Goal: Task Accomplishment & Management: Manage account settings

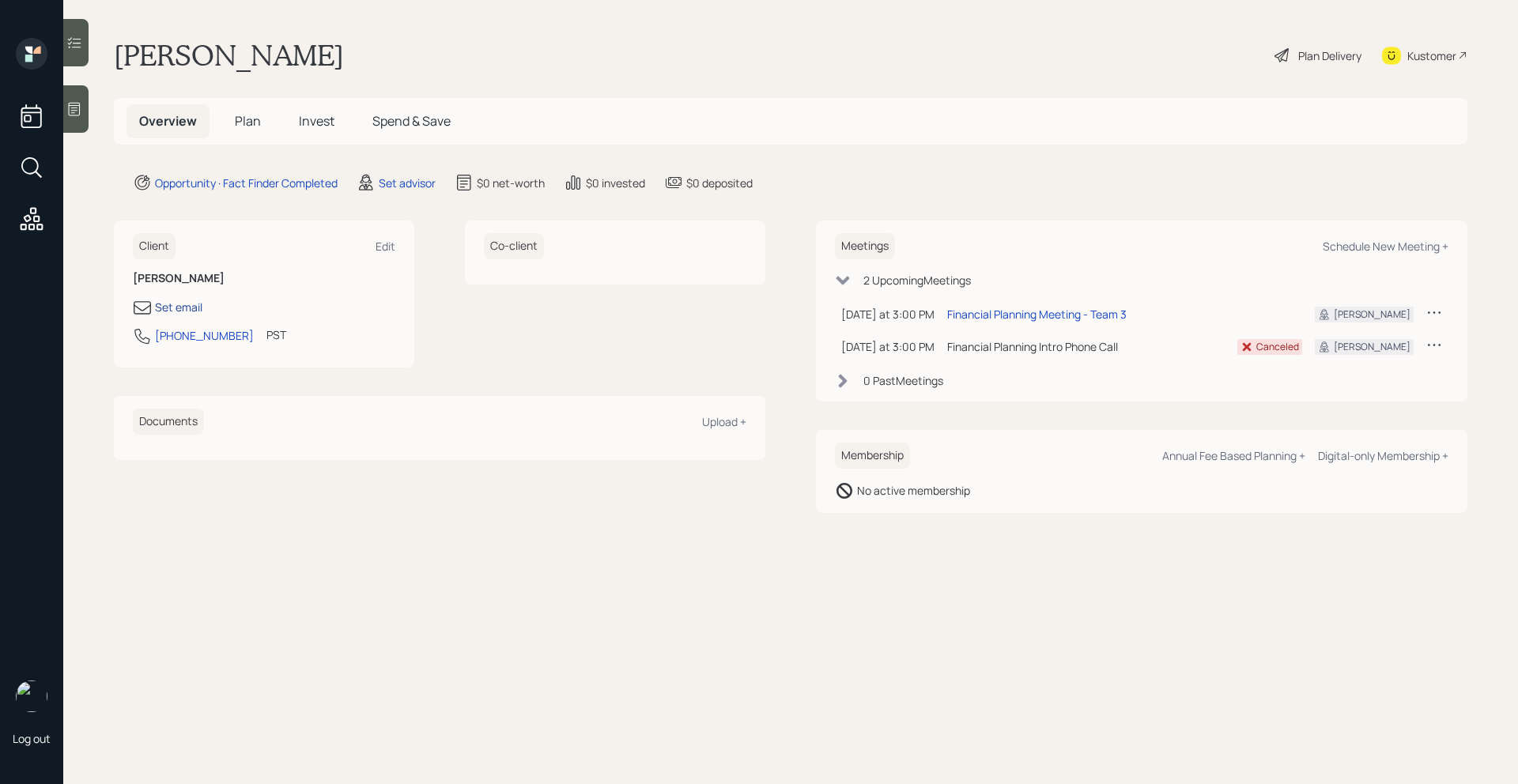
click at [171, 304] on div "Set email" at bounding box center [178, 307] width 47 height 17
select select "America/Los_Angeles"
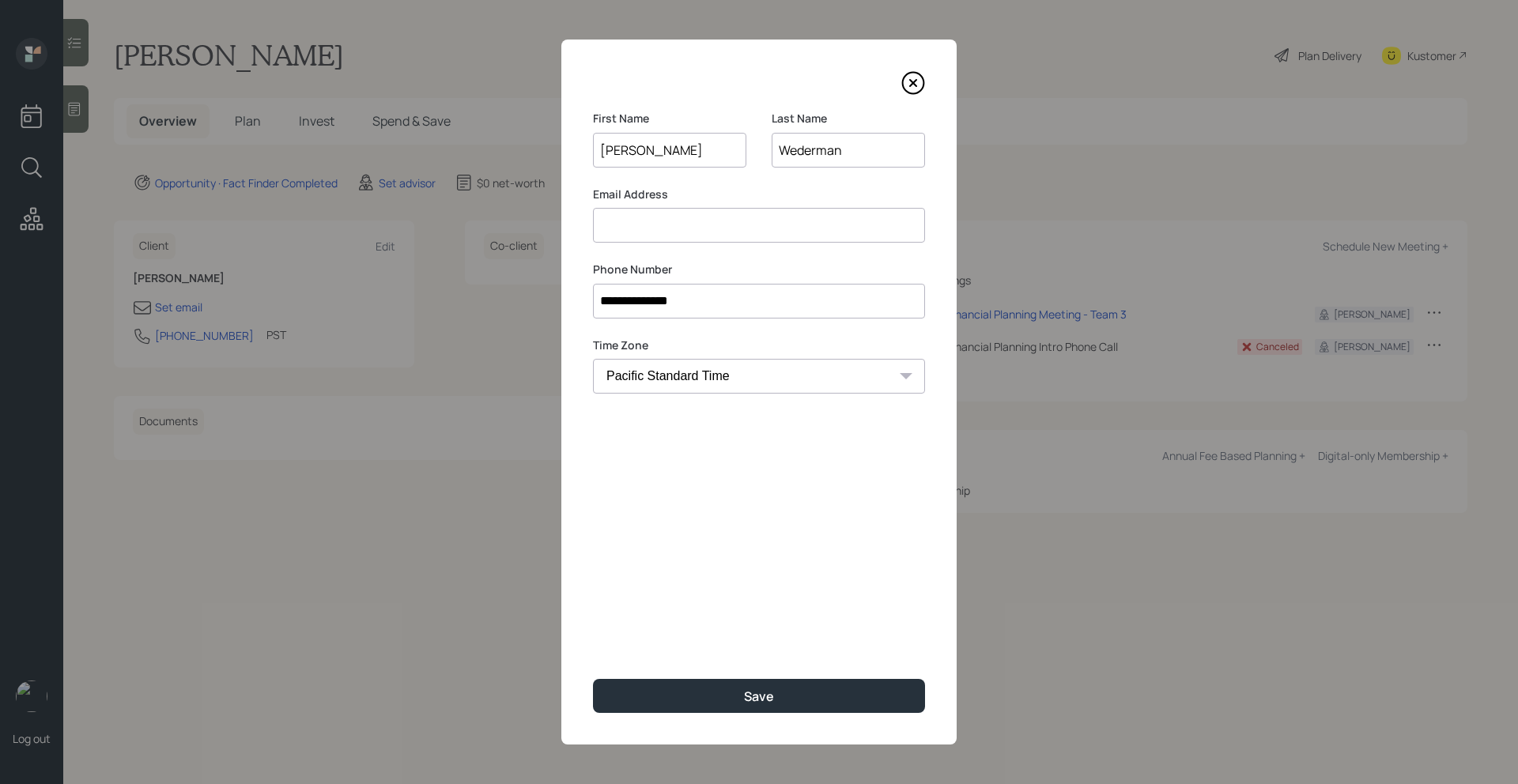
click at [682, 233] on input at bounding box center [759, 225] width 332 height 35
click at [682, 226] on input "imakame072764" at bounding box center [759, 225] width 332 height 35
click at [746, 223] on input "imakame072464" at bounding box center [759, 225] width 332 height 35
type input "imakame072460@gmail.com"
click at [783, 505] on div "**********" at bounding box center [759, 392] width 395 height 705
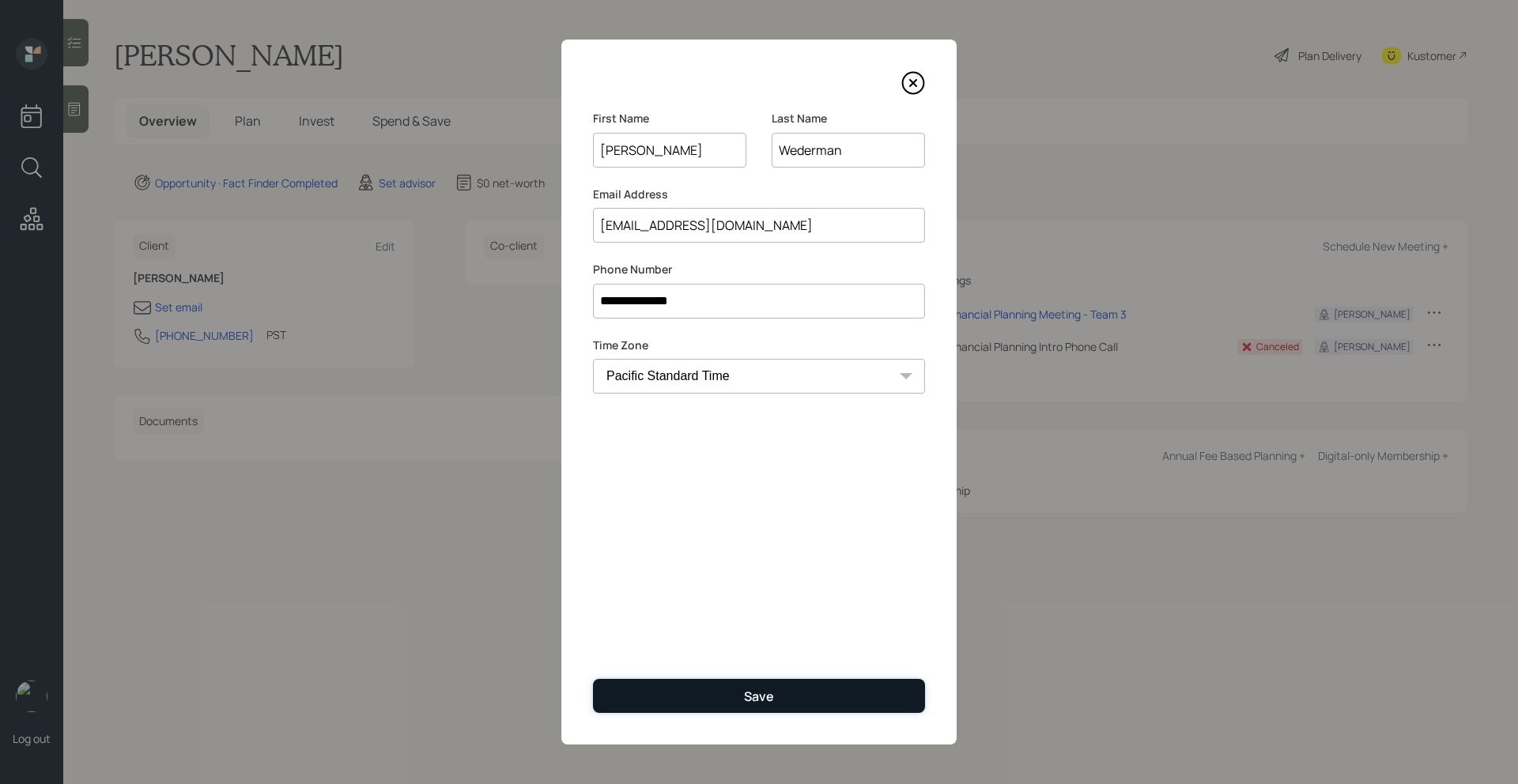
click at [730, 704] on button "Save" at bounding box center [759, 696] width 332 height 34
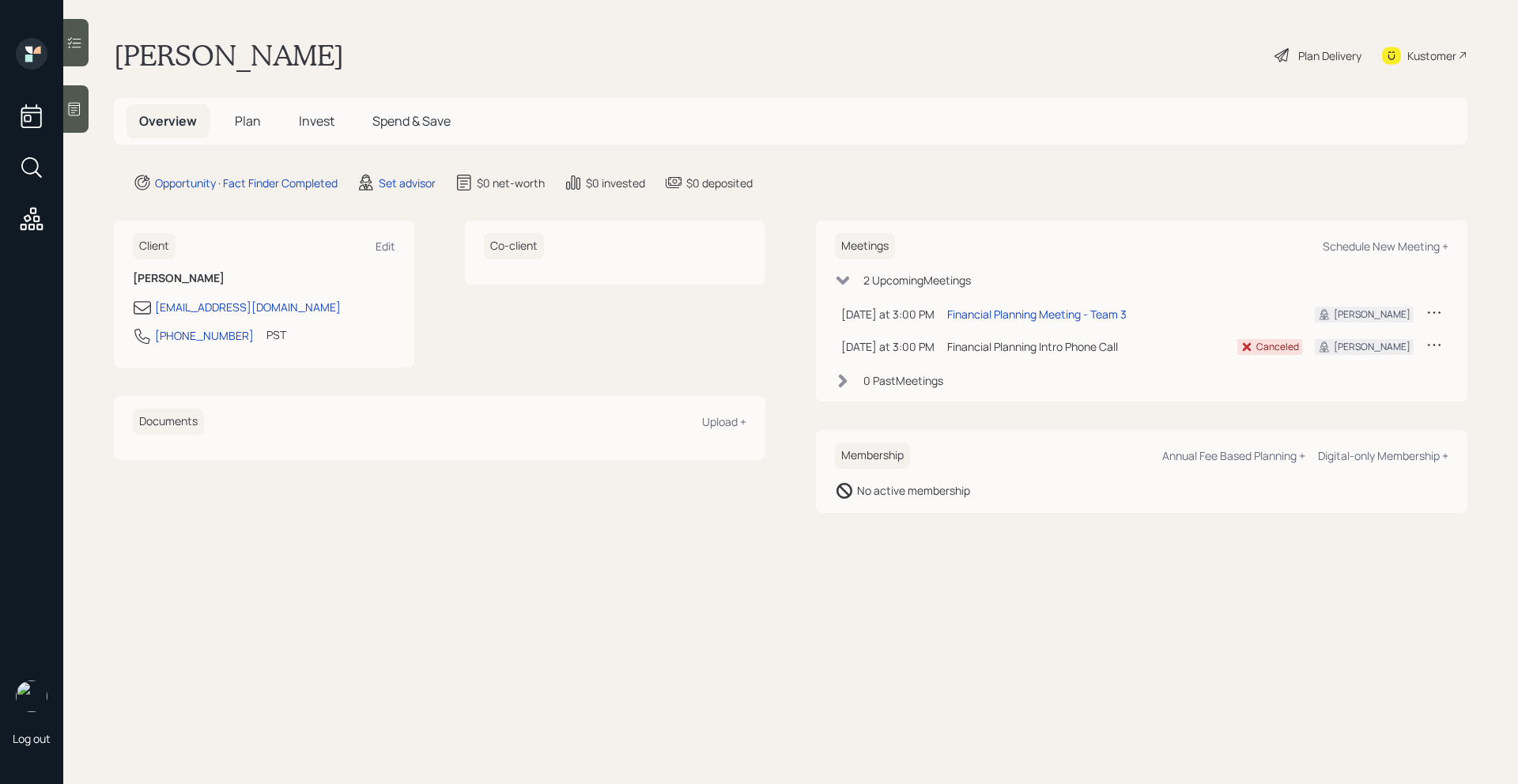
click at [75, 102] on icon at bounding box center [74, 109] width 16 height 16
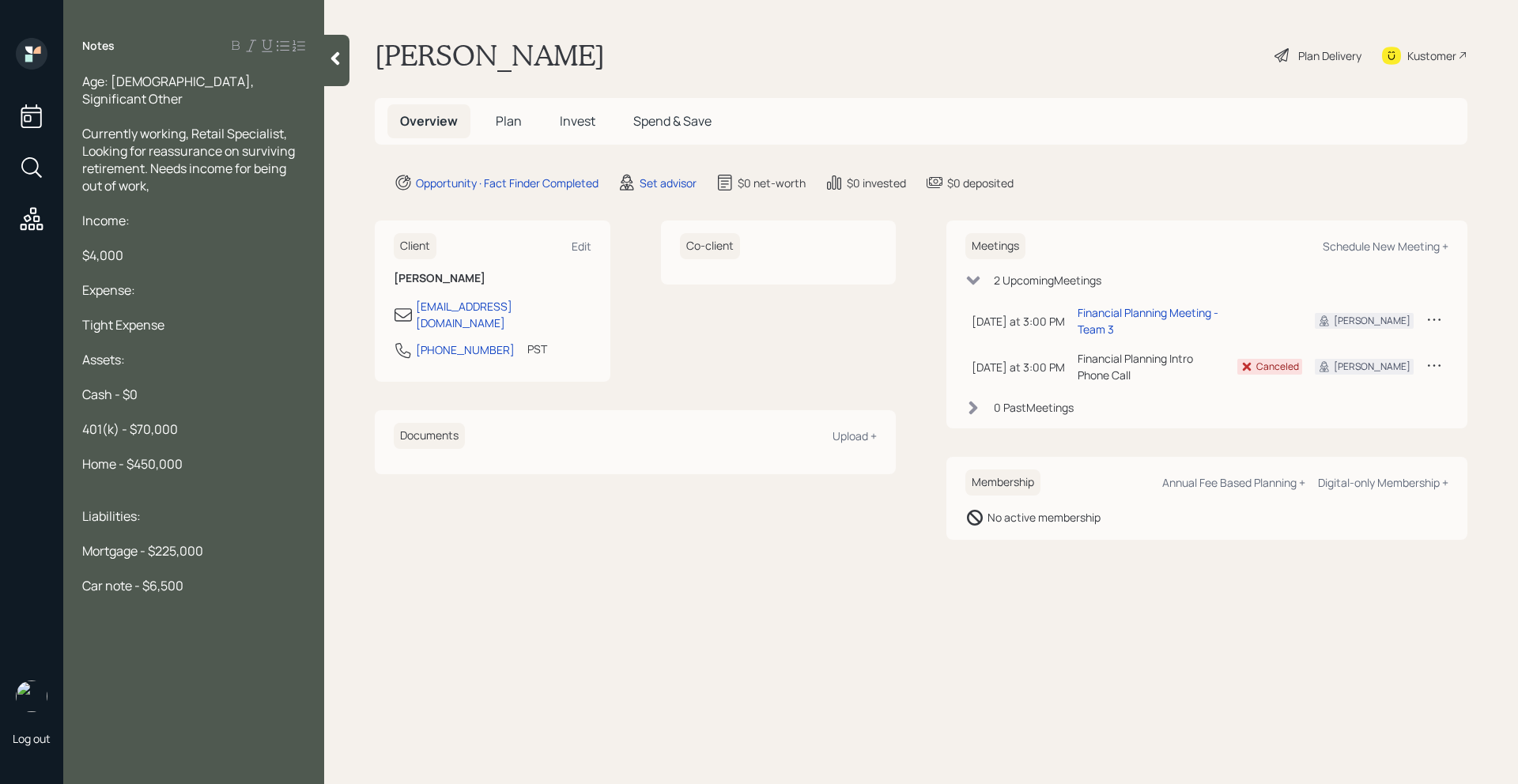
click at [329, 59] on icon at bounding box center [335, 58] width 16 height 16
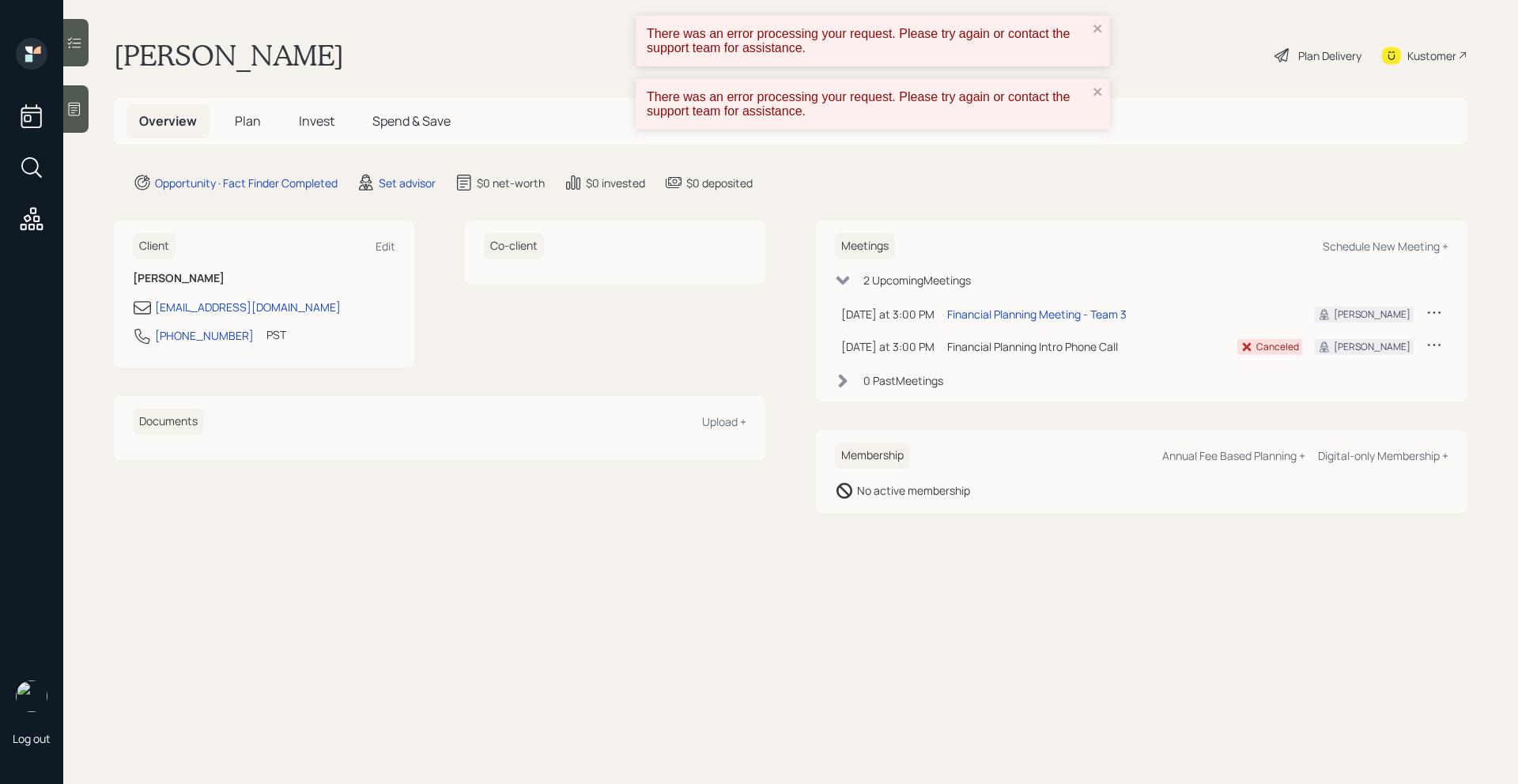
click at [1434, 55] on div "Kustomer" at bounding box center [1431, 56] width 49 height 17
